Goal: Information Seeking & Learning: Learn about a topic

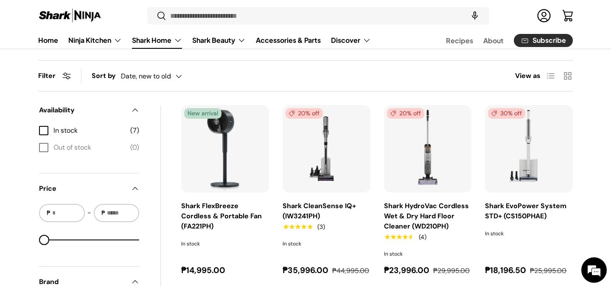
scroll to position [330, 0]
click at [0, 0] on img "Shark FlexBreeze Cordless & Portable Fan (FA221PH)" at bounding box center [0, 0] width 0 height 0
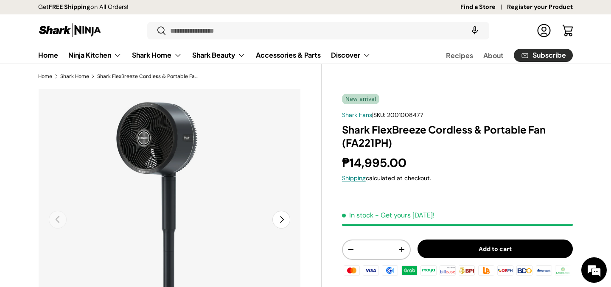
click at [288, 149] on img "Gallery Viewer" at bounding box center [169, 220] width 262 height 262
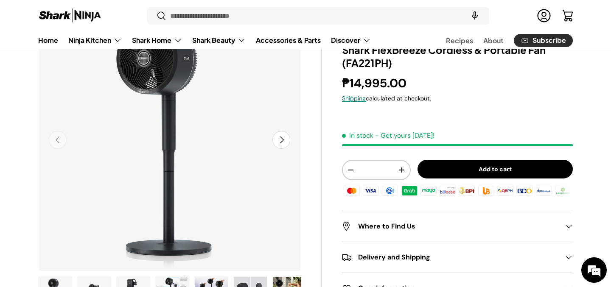
scroll to position [80, 0]
click at [279, 144] on button "Next" at bounding box center [281, 140] width 18 height 18
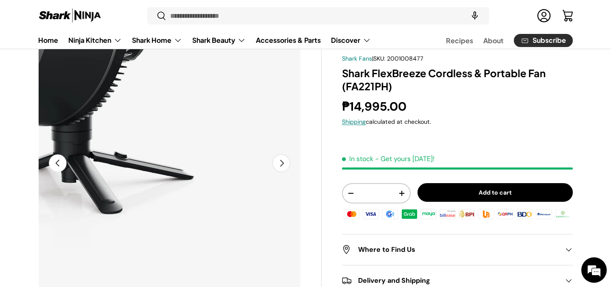
scroll to position [21, 0]
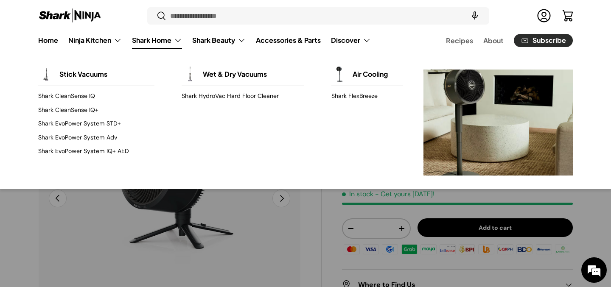
click at [147, 42] on link "Shark Home" at bounding box center [157, 40] width 50 height 17
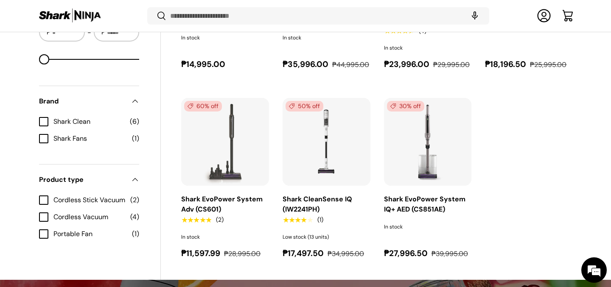
scroll to position [541, 0]
